Goal: Information Seeking & Learning: Find specific page/section

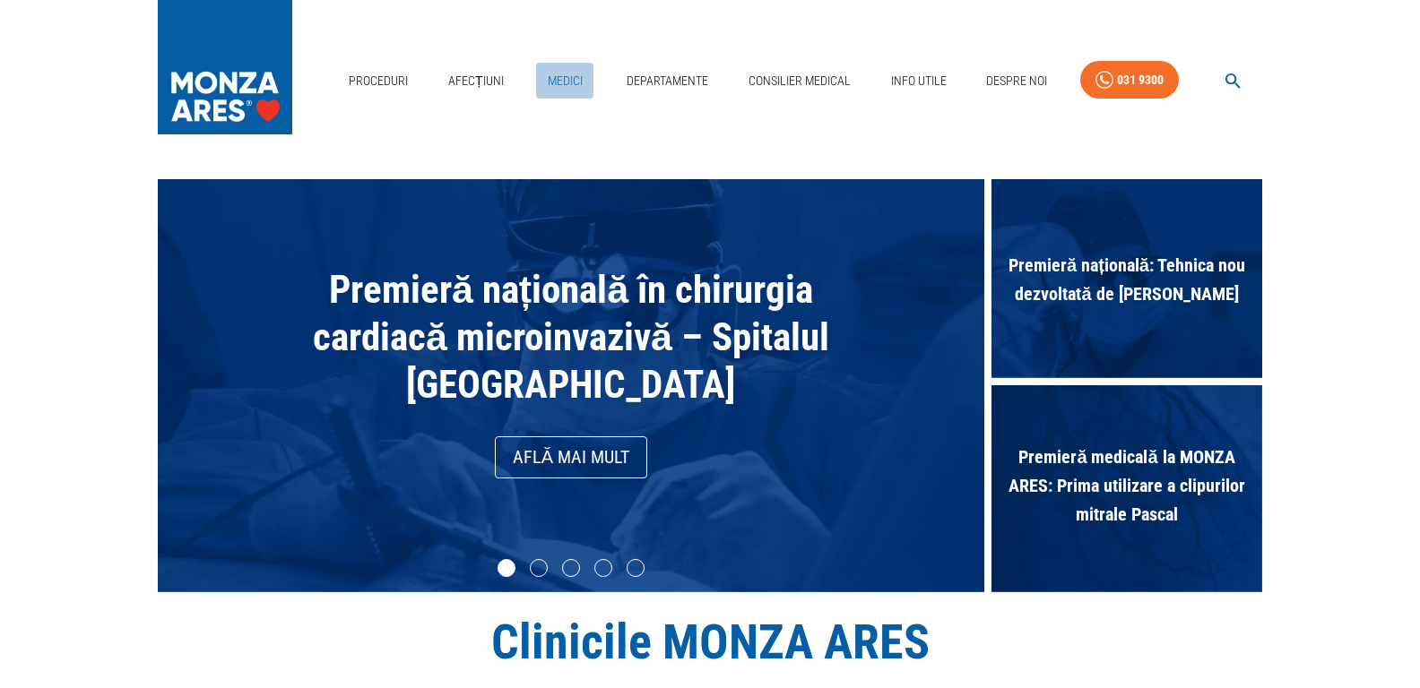
click at [566, 63] on link "Medici" at bounding box center [564, 81] width 57 height 37
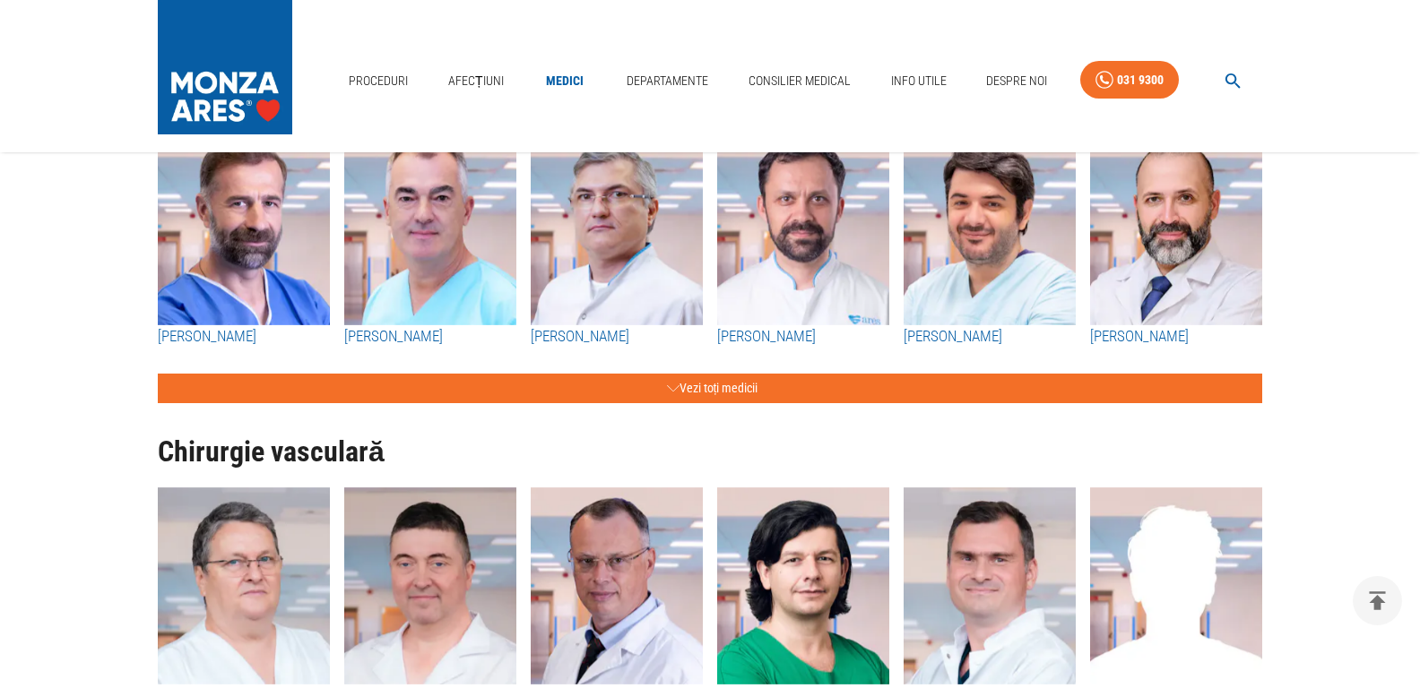
scroll to position [2241, 0]
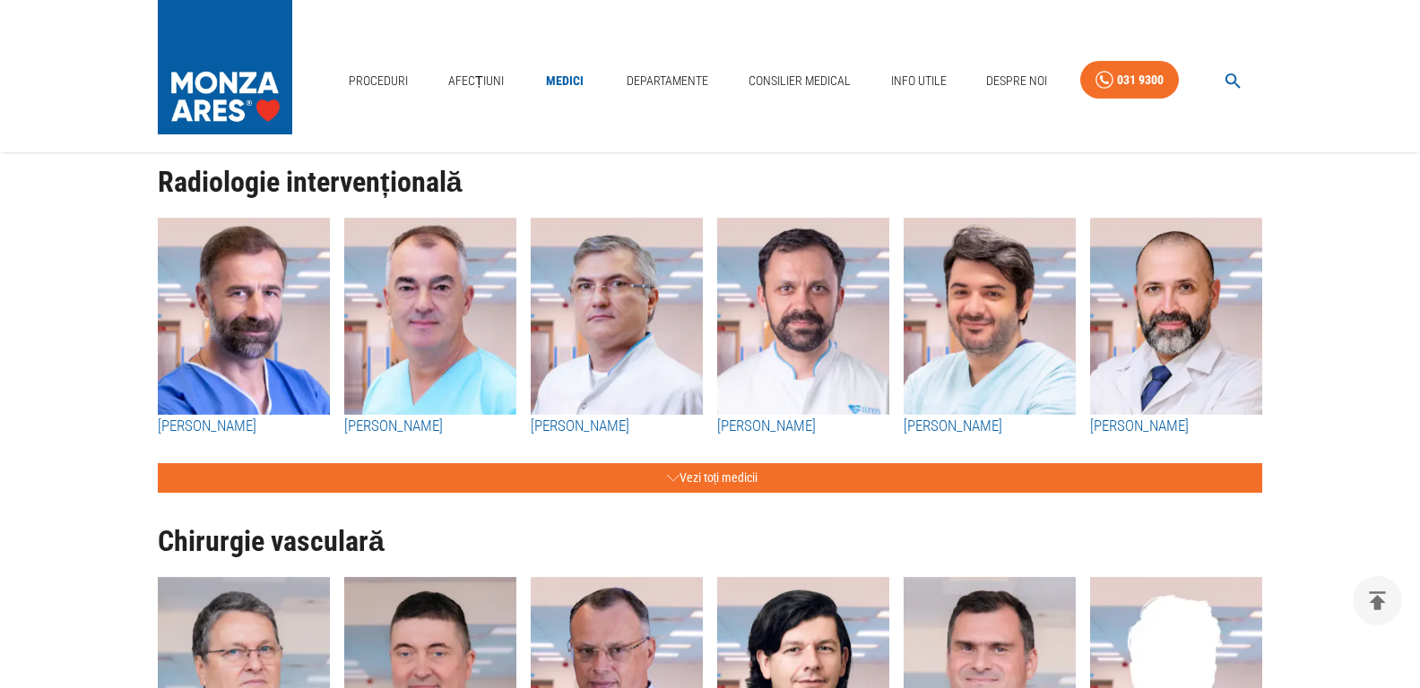
click at [248, 313] on img "button" at bounding box center [244, 316] width 172 height 197
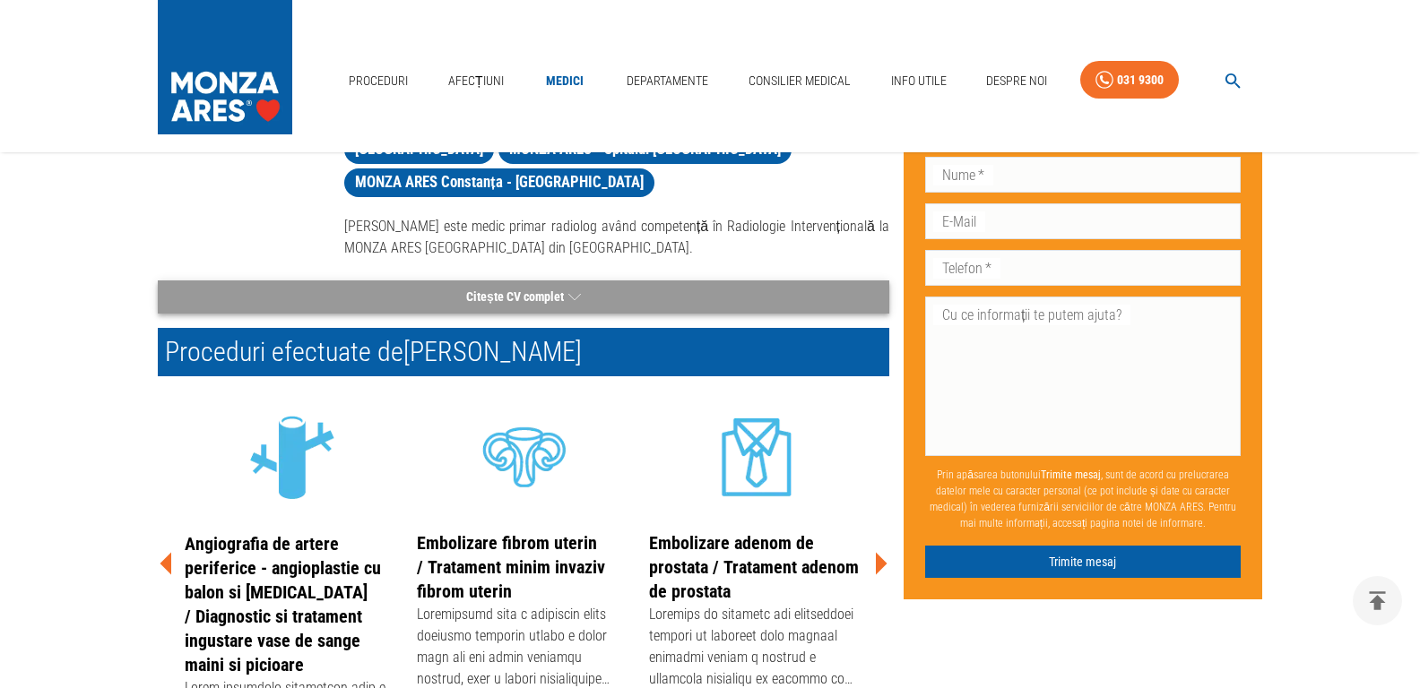
scroll to position [359, 0]
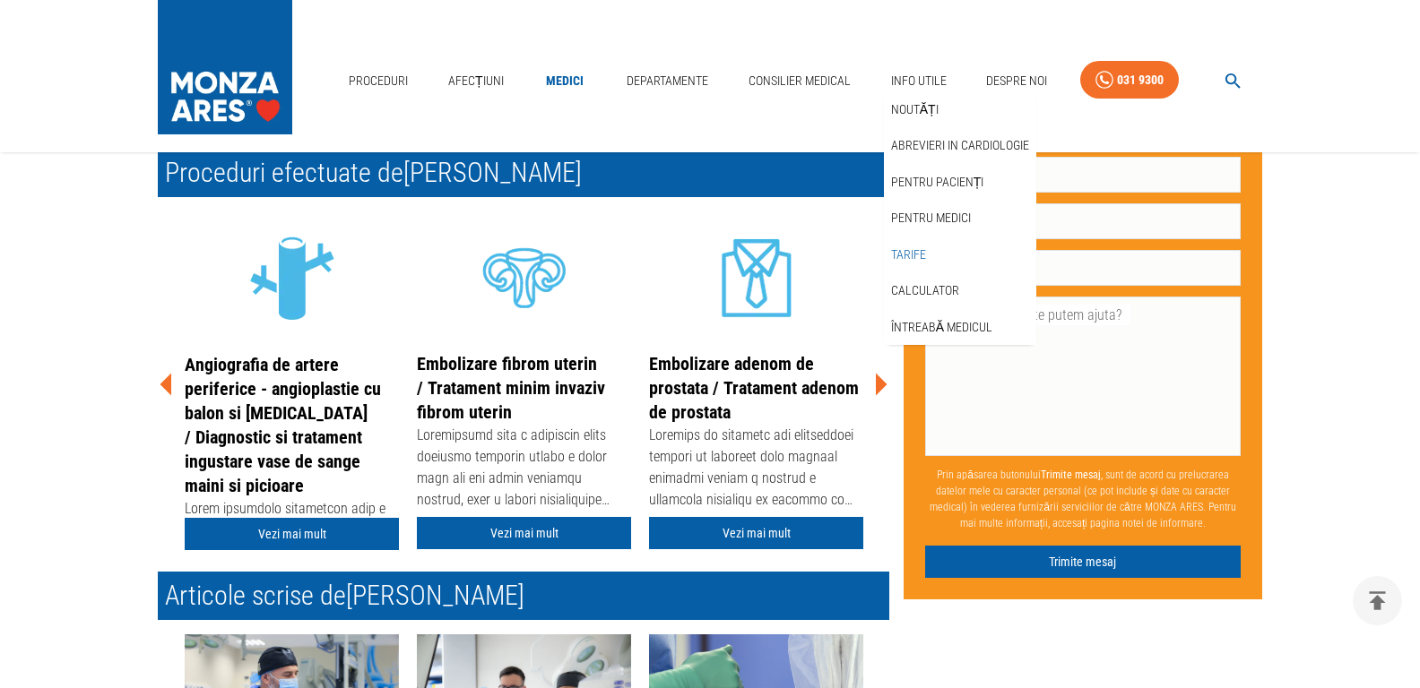
click at [912, 240] on link "Tarife" at bounding box center [908, 255] width 42 height 30
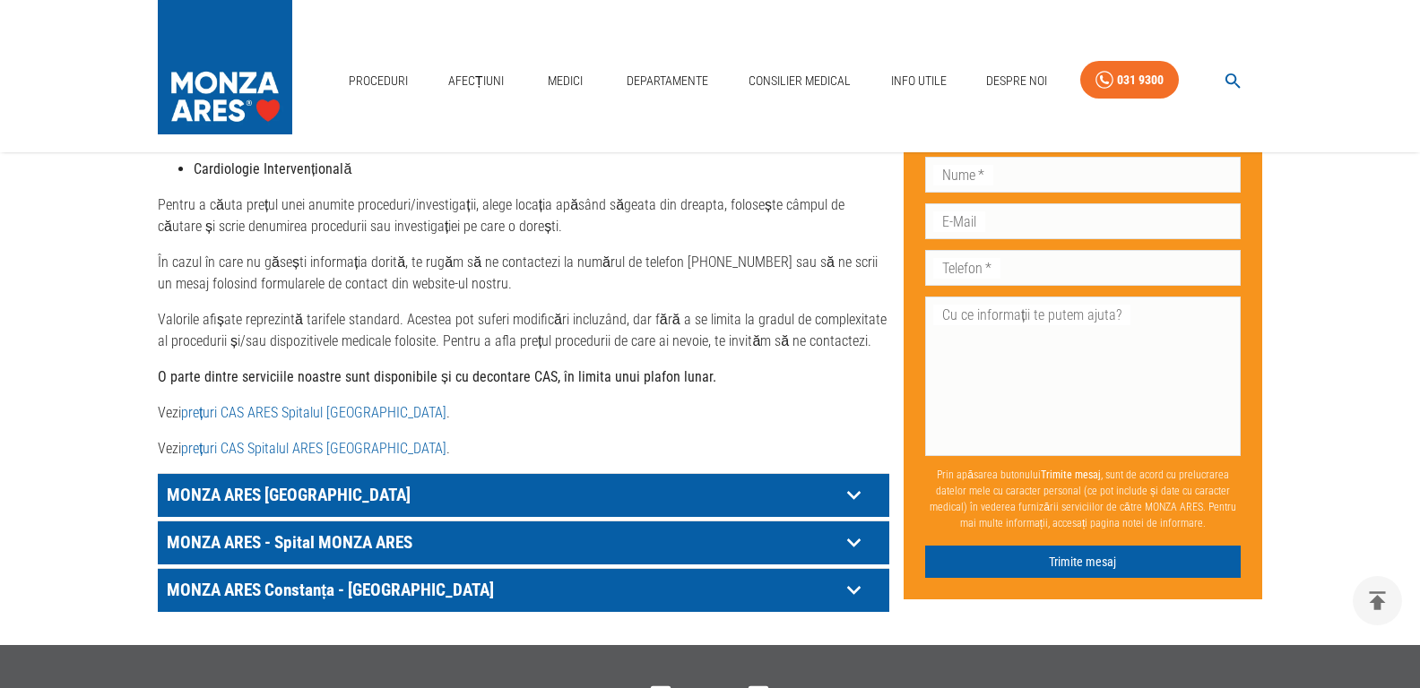
scroll to position [896, 0]
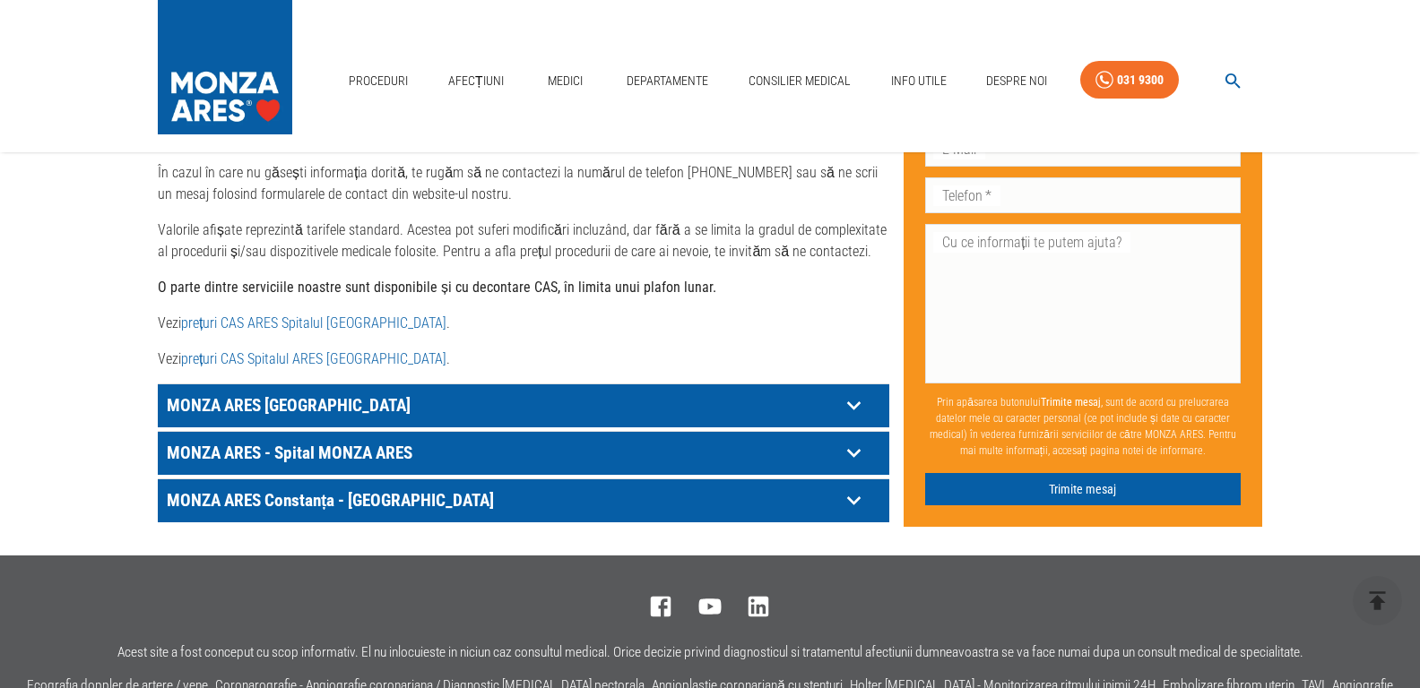
click at [843, 404] on icon at bounding box center [854, 406] width 28 height 28
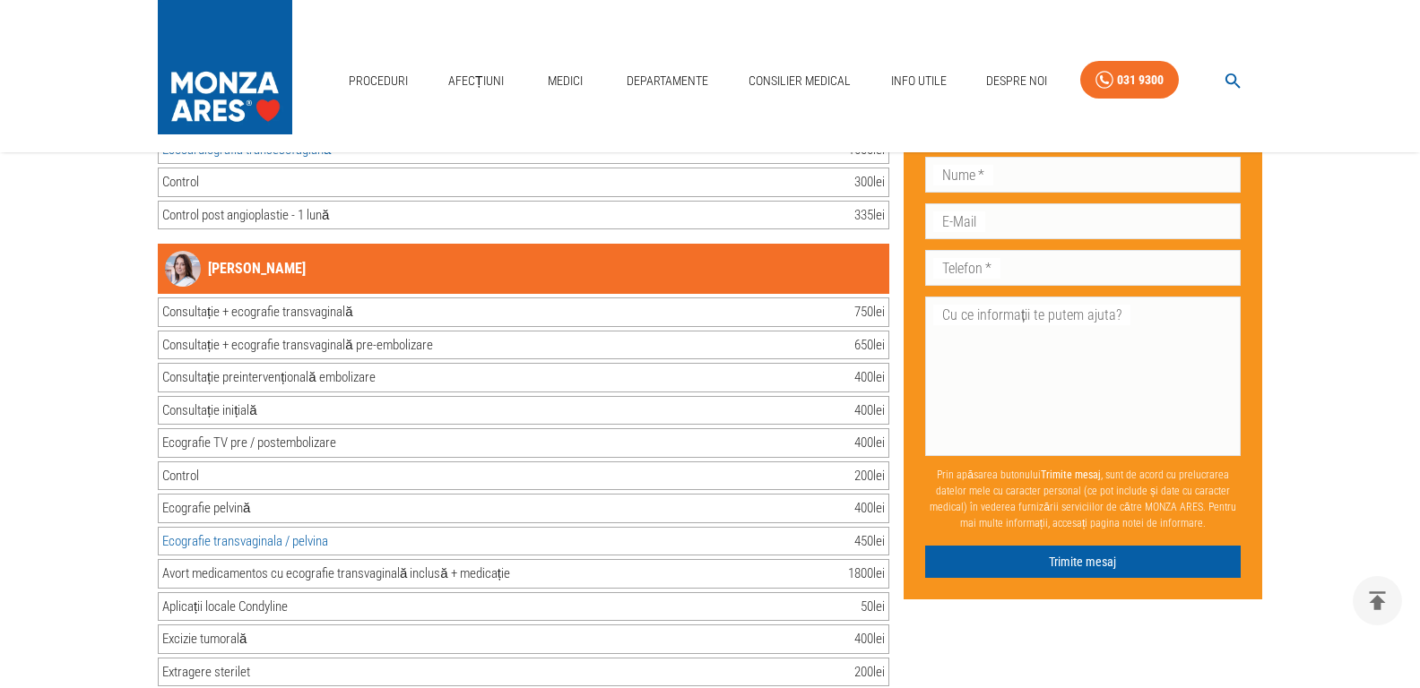
scroll to position [36702, 0]
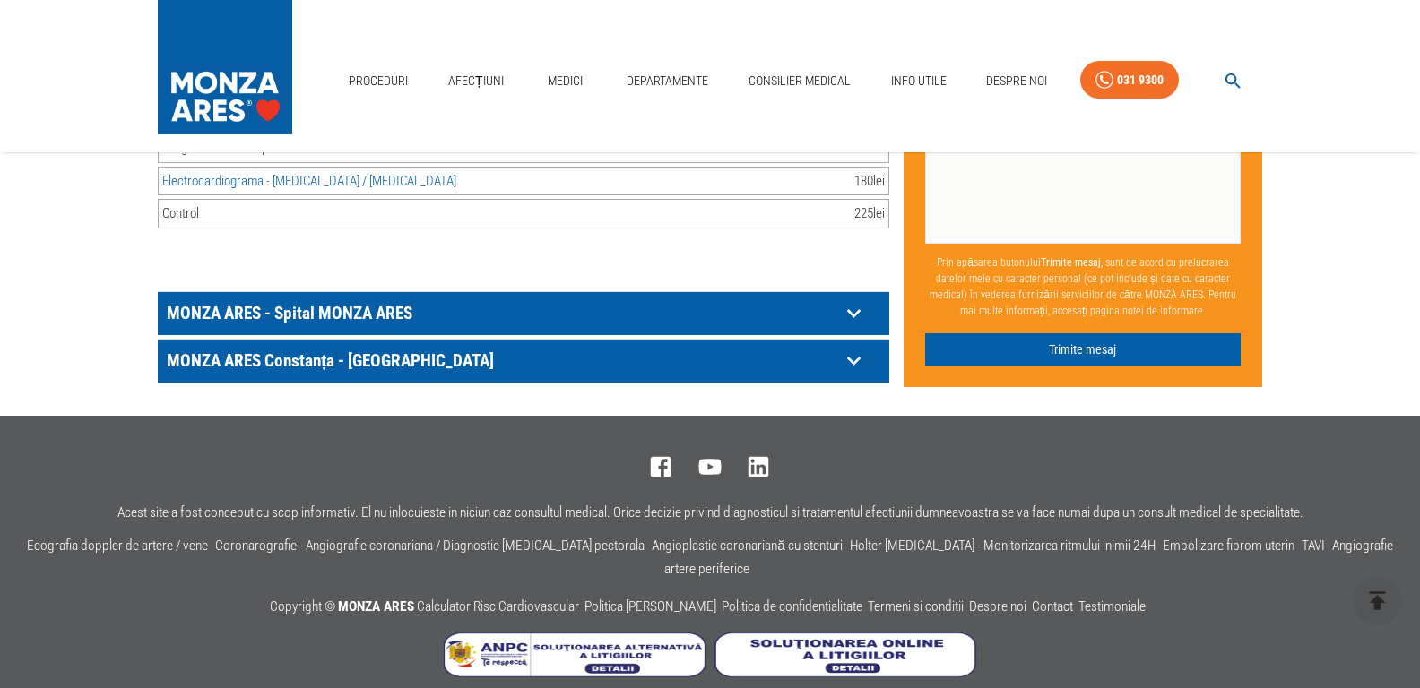
click at [858, 315] on icon at bounding box center [854, 313] width 28 height 28
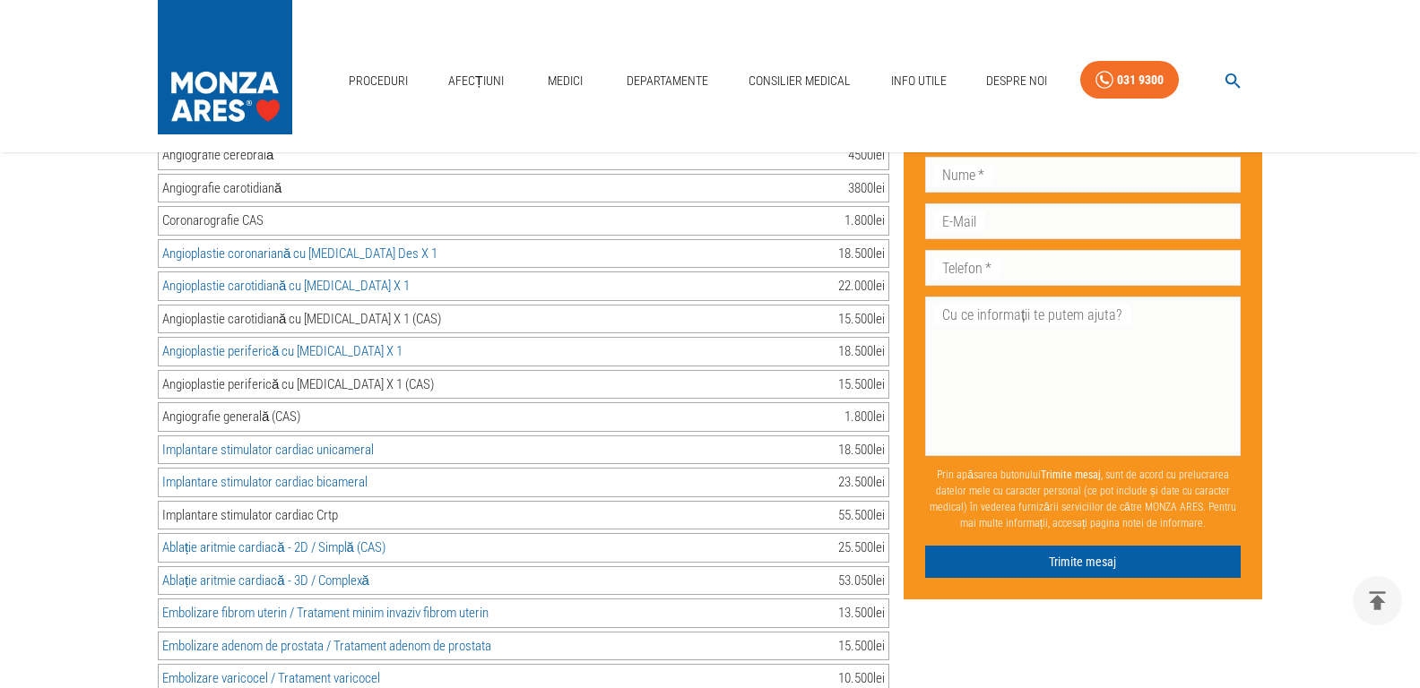
scroll to position [38177, 0]
